Goal: Task Accomplishment & Management: Complete application form

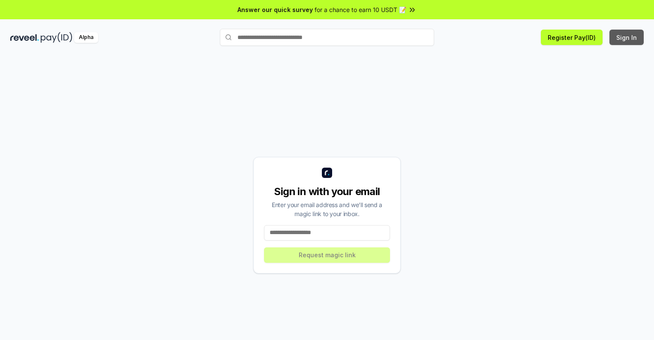
click at [627, 37] on button "Sign In" at bounding box center [627, 37] width 34 height 15
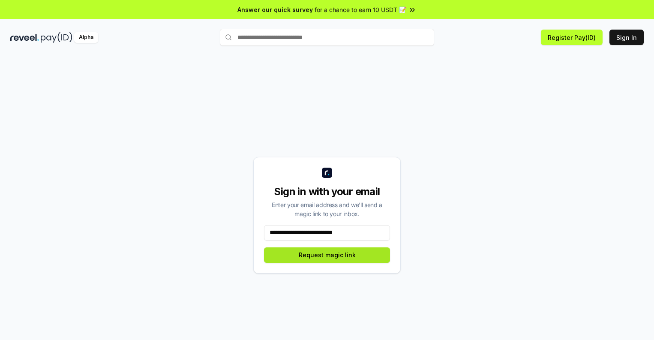
type input "**********"
click at [327, 255] on button "Request magic link" at bounding box center [327, 254] width 126 height 15
